Goal: Transaction & Acquisition: Purchase product/service

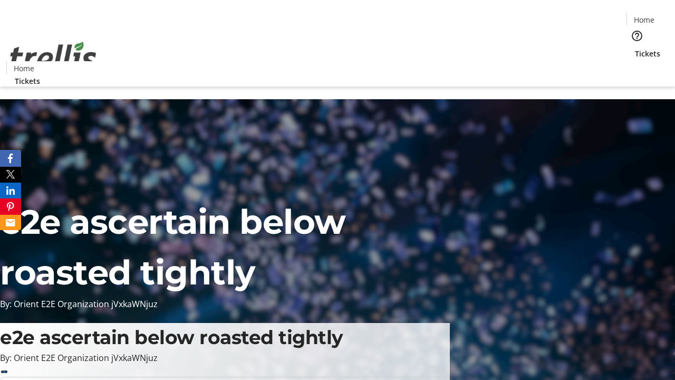
click at [635, 48] on span "Tickets" at bounding box center [647, 53] width 25 height 11
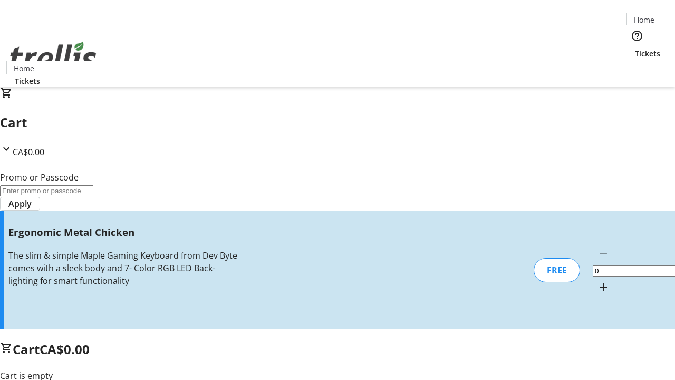
click at [597, 280] on mat-icon "Increment by one" at bounding box center [603, 286] width 13 height 13
type input "1"
